Goal: Task Accomplishment & Management: Use online tool/utility

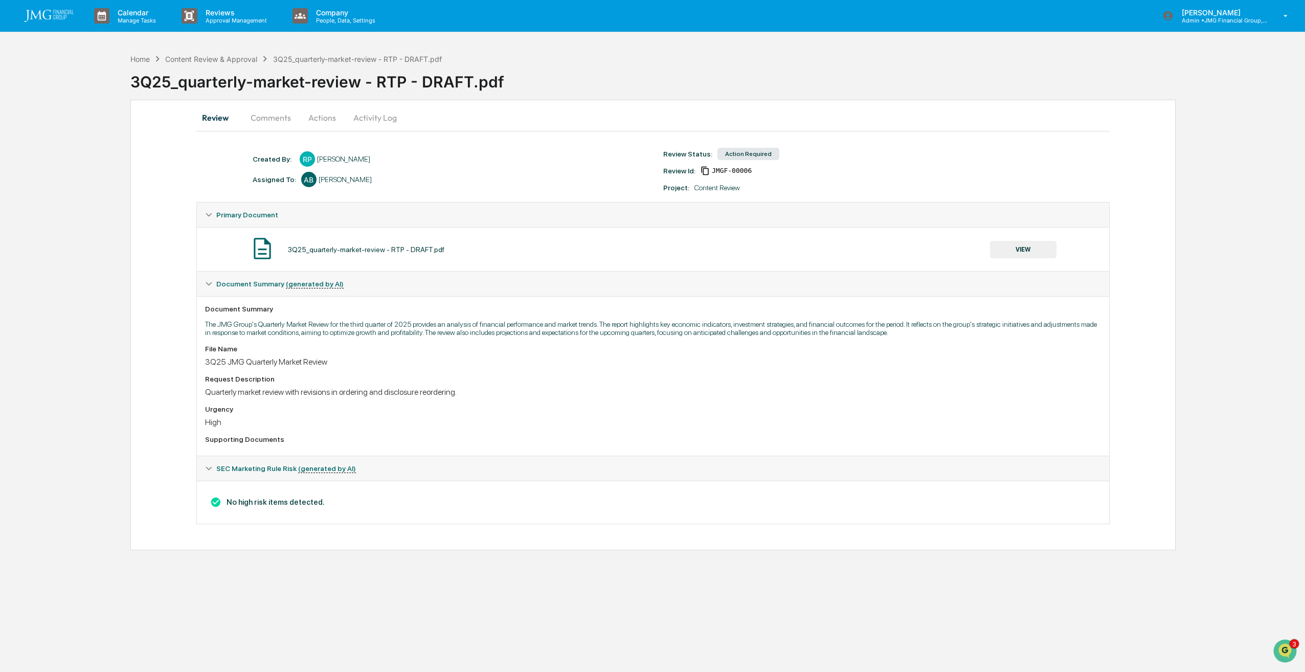
click at [1025, 252] on button "VIEW" at bounding box center [1023, 249] width 66 height 17
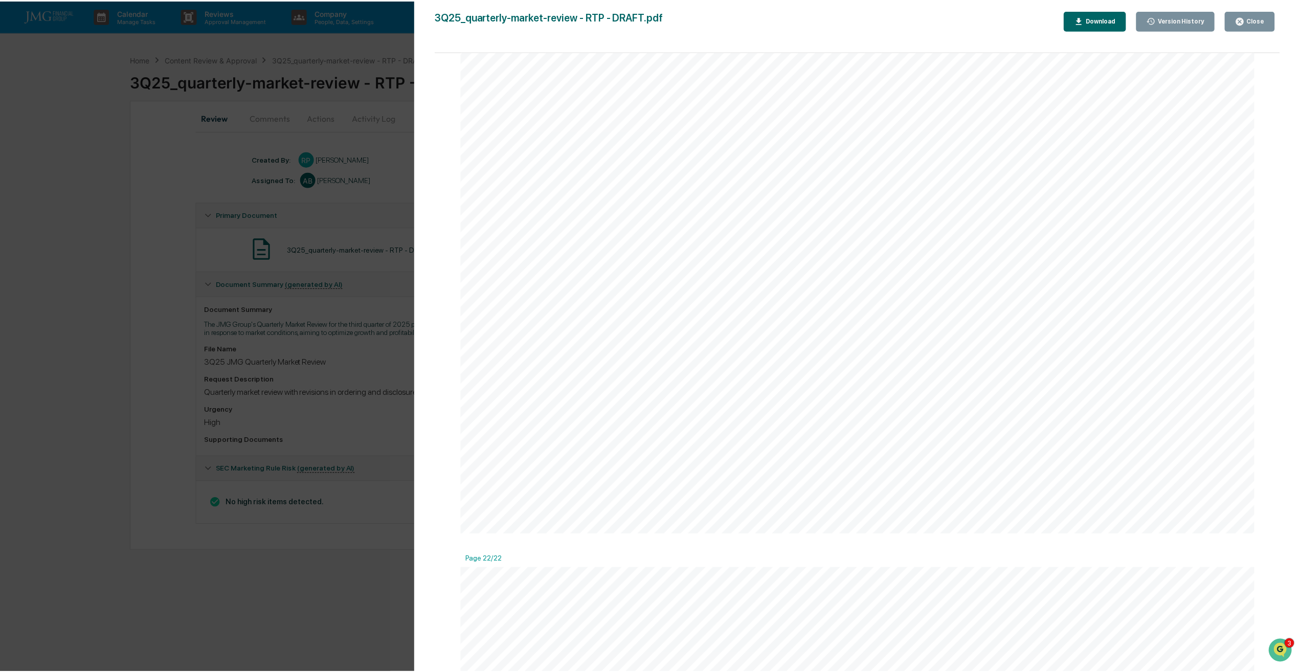
scroll to position [12940, 0]
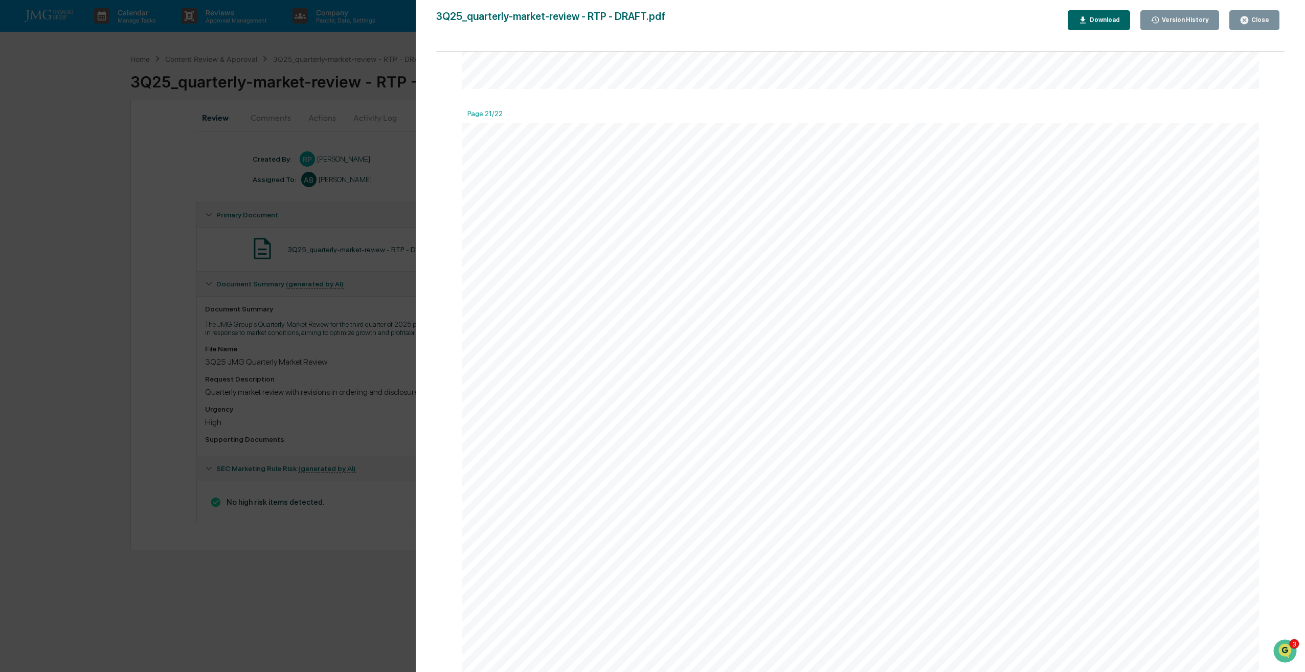
click at [1268, 20] on div "Close" at bounding box center [1259, 19] width 20 height 7
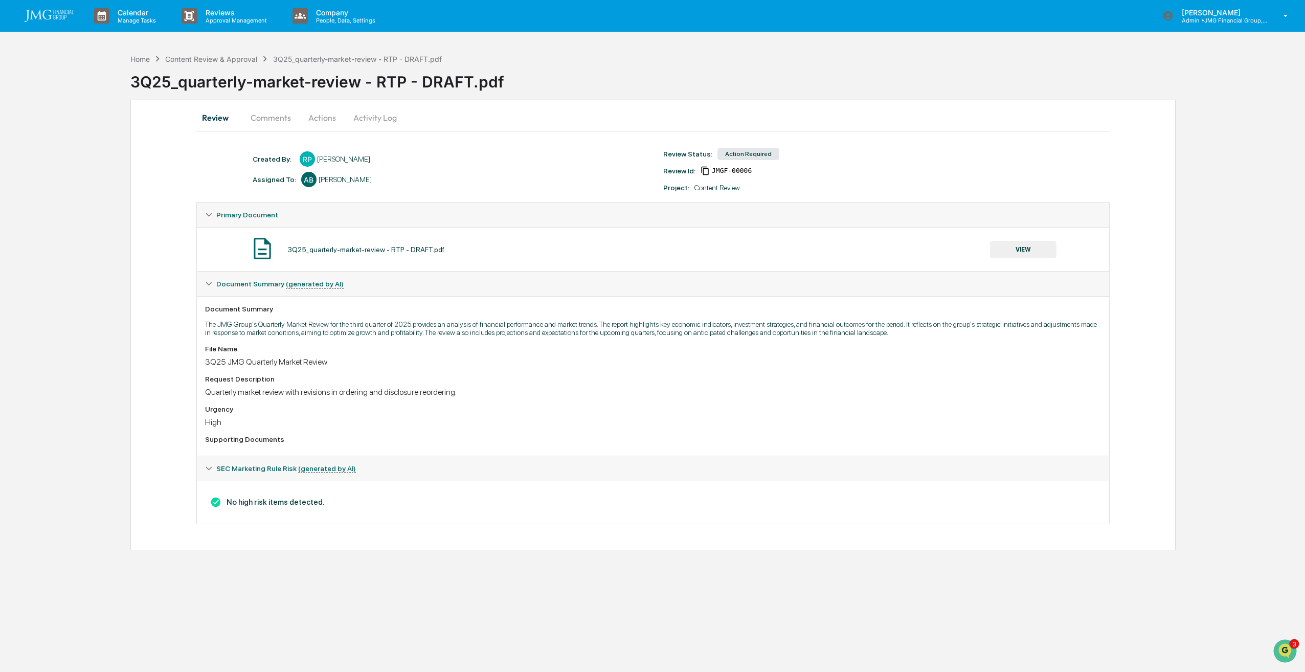
click at [271, 121] on button "Comments" at bounding box center [270, 117] width 57 height 25
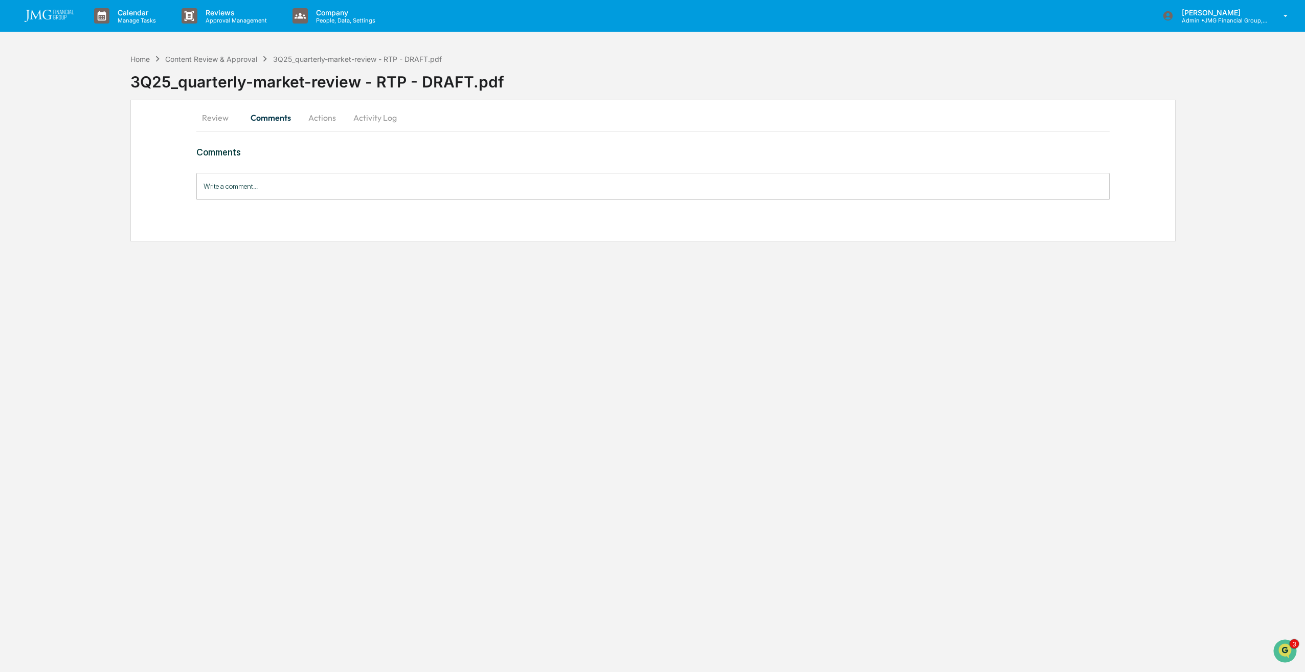
click at [331, 120] on button "Actions" at bounding box center [322, 117] width 46 height 25
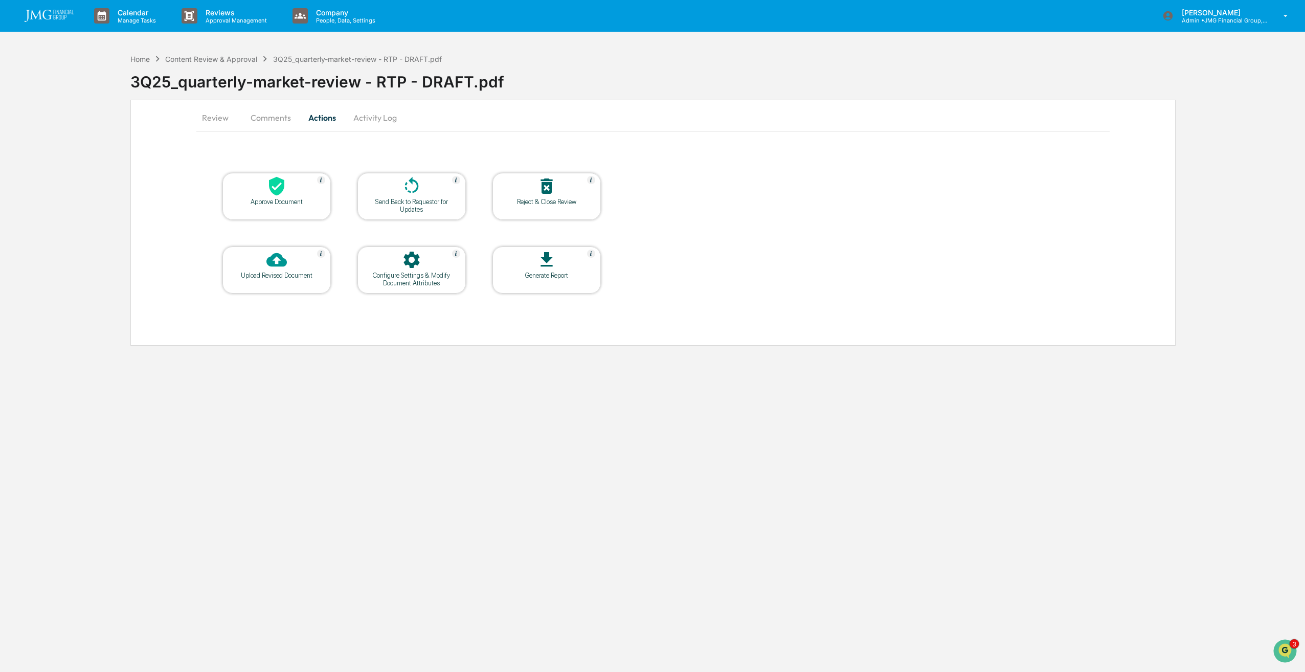
click at [283, 189] on icon at bounding box center [276, 186] width 15 height 19
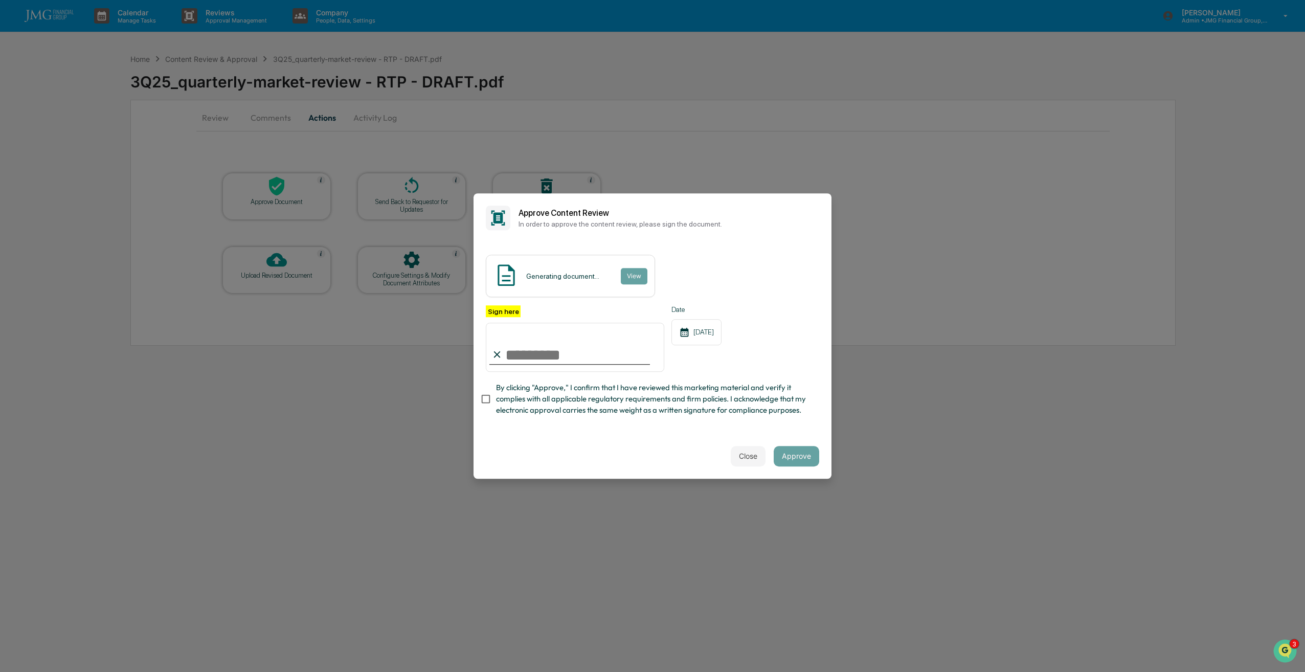
click at [605, 344] on input "Sign here" at bounding box center [575, 347] width 178 height 49
type input "**********"
click at [799, 454] on button "Approve" at bounding box center [797, 456] width 46 height 20
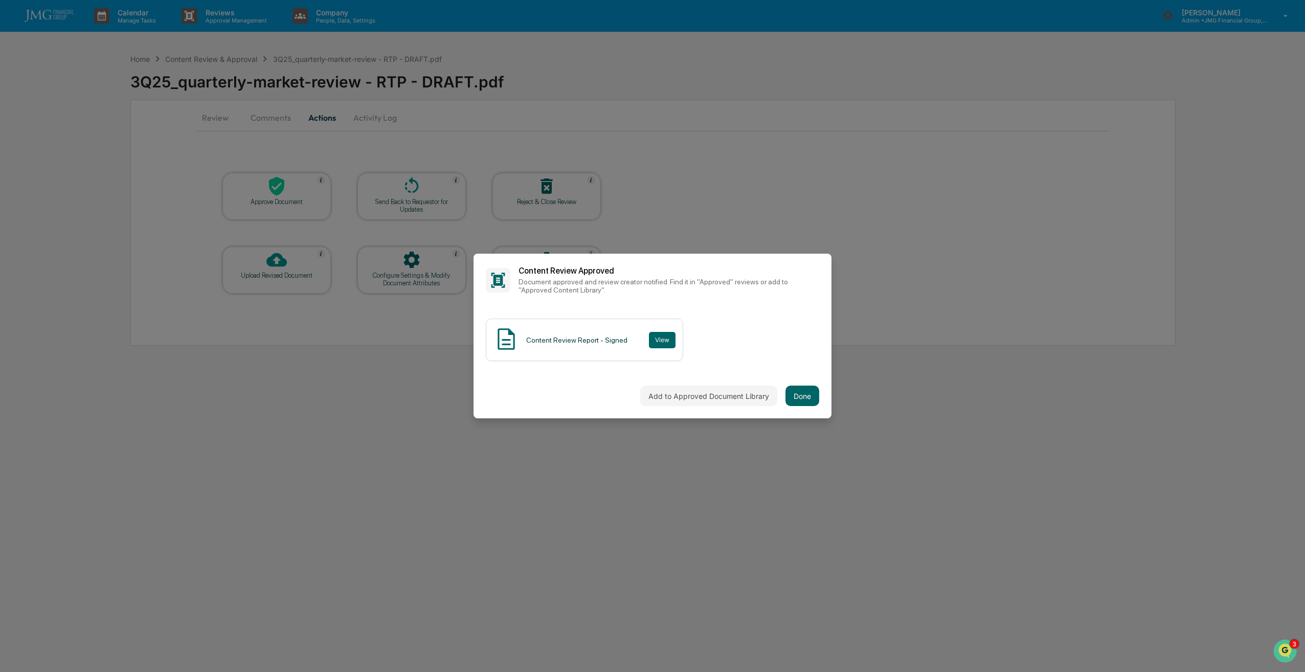
click at [799, 395] on button "Done" at bounding box center [802, 396] width 34 height 20
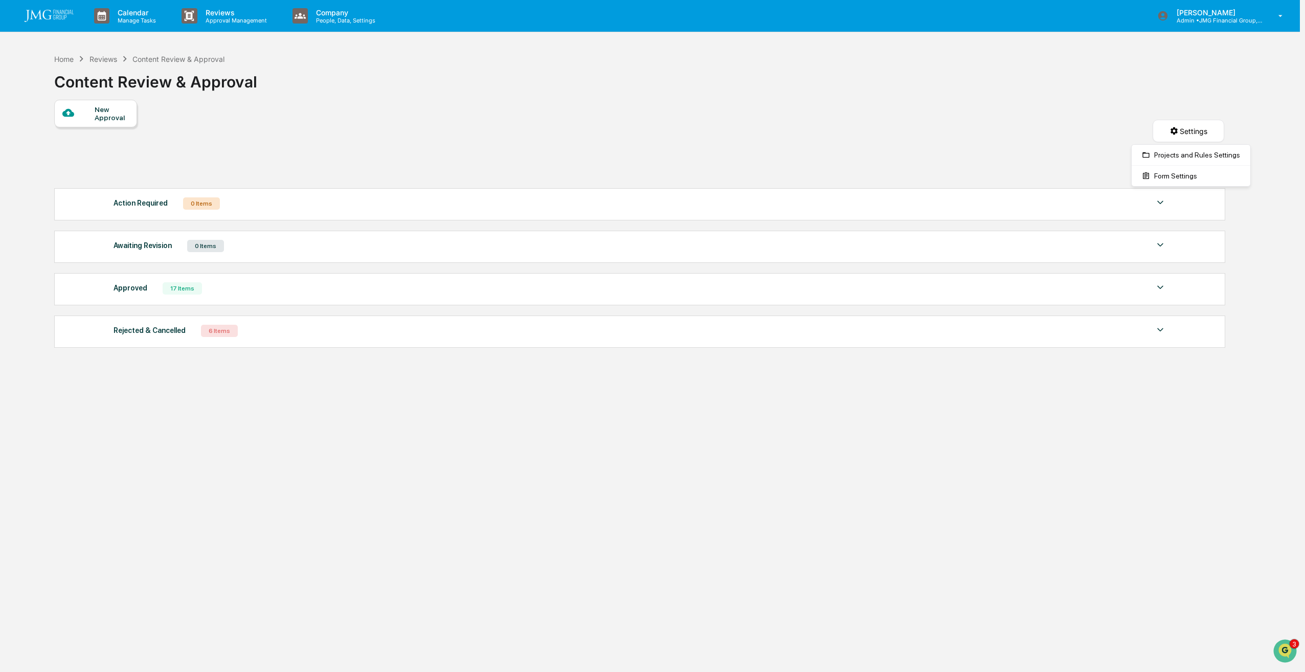
click at [1173, 134] on html "Calendar Manage Tasks Reviews Approval Management Company People, Data, Setting…" at bounding box center [652, 336] width 1305 height 672
